Goal: Check status: Check status

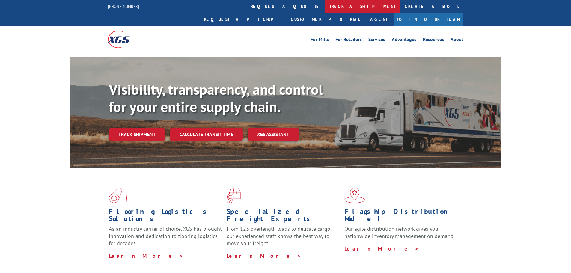
click at [325, 9] on link "track a shipment" at bounding box center [362, 6] width 75 height 13
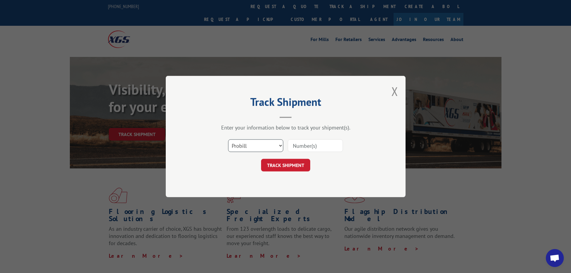
click at [276, 145] on select "Select category... Probill BOL PO" at bounding box center [255, 145] width 55 height 13
select select "bol"
click at [228, 139] on select "Select category... Probill BOL PO" at bounding box center [255, 145] width 55 height 13
click at [306, 145] on input at bounding box center [315, 145] width 55 height 13
paste input "6021171"
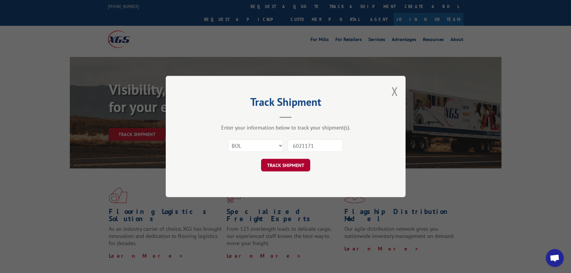
type input "6021171"
click at [284, 166] on button "TRACK SHIPMENT" at bounding box center [285, 165] width 49 height 13
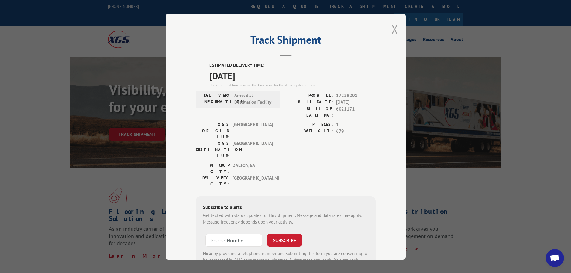
click at [391, 30] on button "Close modal" at bounding box center [394, 29] width 7 height 16
